Goal: Task Accomplishment & Management: Manage account settings

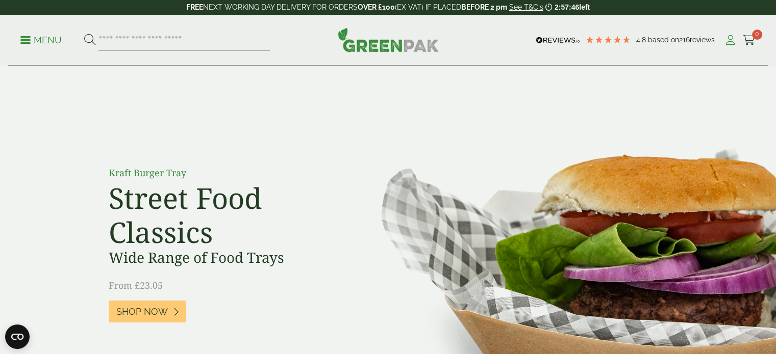
click at [732, 45] on link "My Account" at bounding box center [730, 40] width 13 height 15
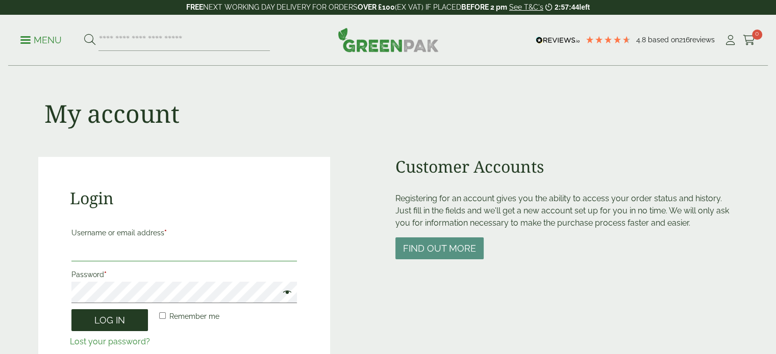
type input "**********"
click at [133, 314] on button "Log in" at bounding box center [109, 321] width 76 height 22
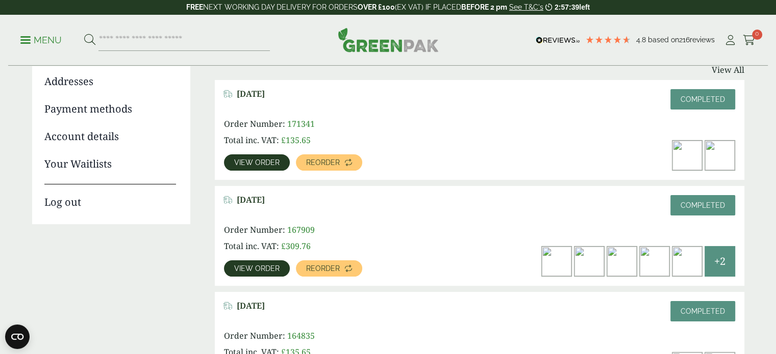
scroll to position [153, 0]
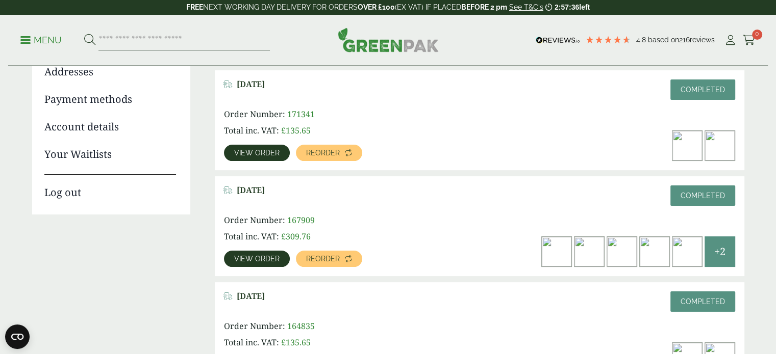
click at [253, 150] on span "View order" at bounding box center [256, 152] width 45 height 7
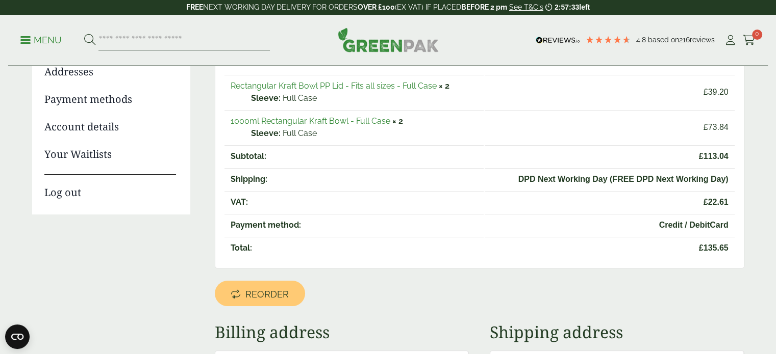
scroll to position [306, 0]
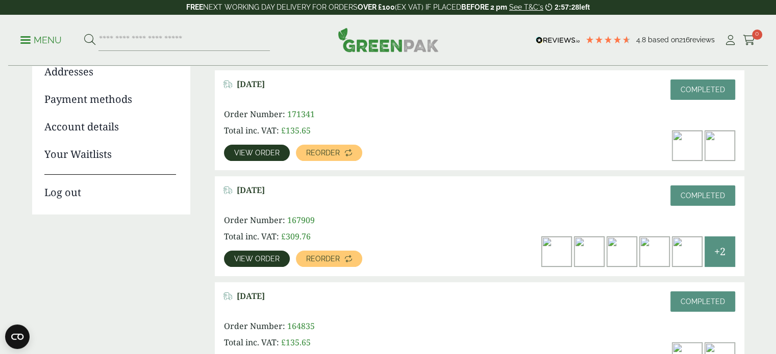
scroll to position [51, 0]
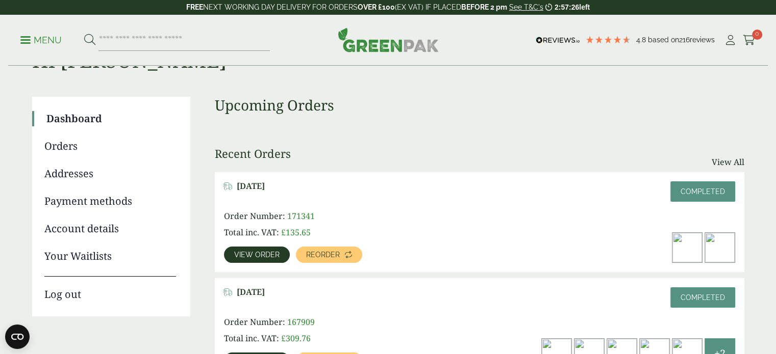
click at [80, 204] on link "Payment methods" at bounding box center [110, 201] width 132 height 15
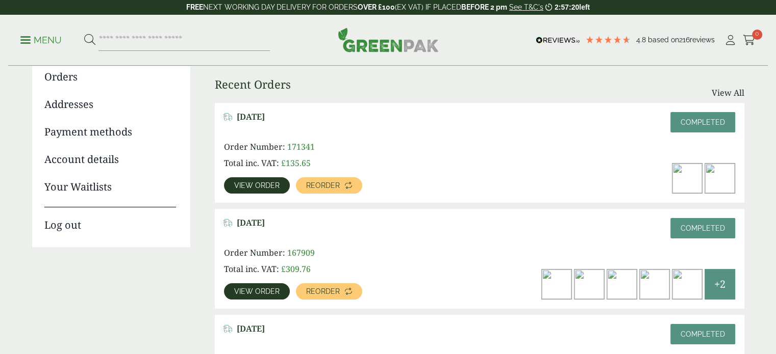
scroll to position [153, 0]
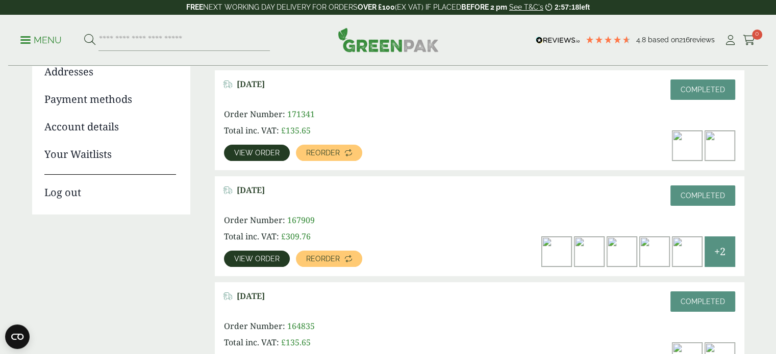
click at [675, 94] on p "Completed" at bounding box center [702, 90] width 65 height 20
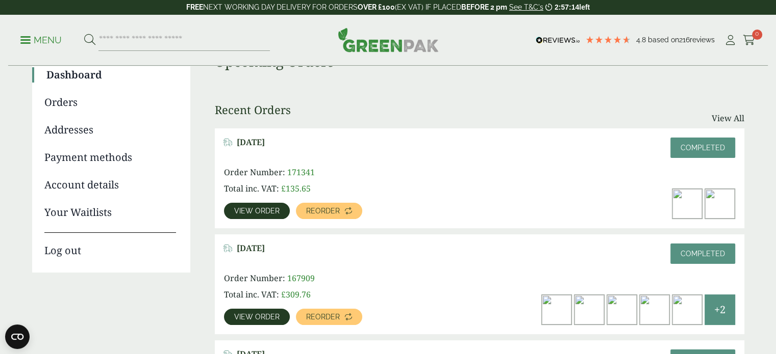
scroll to position [51, 0]
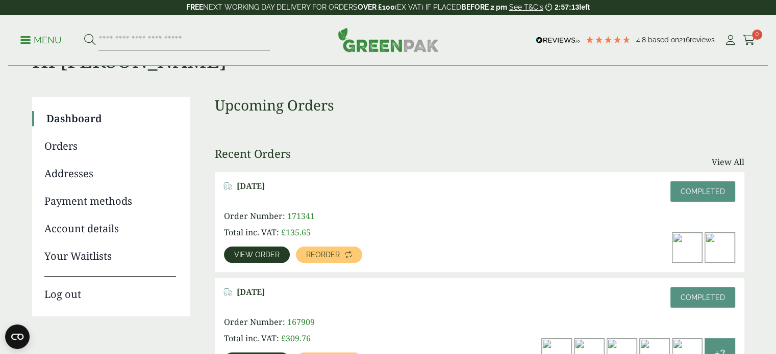
click at [257, 188] on span "September 17, 2025" at bounding box center [251, 187] width 28 height 10
click at [64, 144] on link "Orders" at bounding box center [110, 146] width 132 height 15
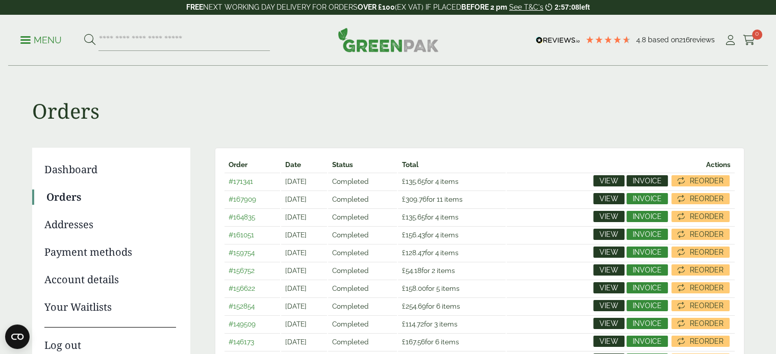
click at [640, 177] on span "Invoice" at bounding box center [646, 180] width 29 height 7
